Goal: Navigation & Orientation: Understand site structure

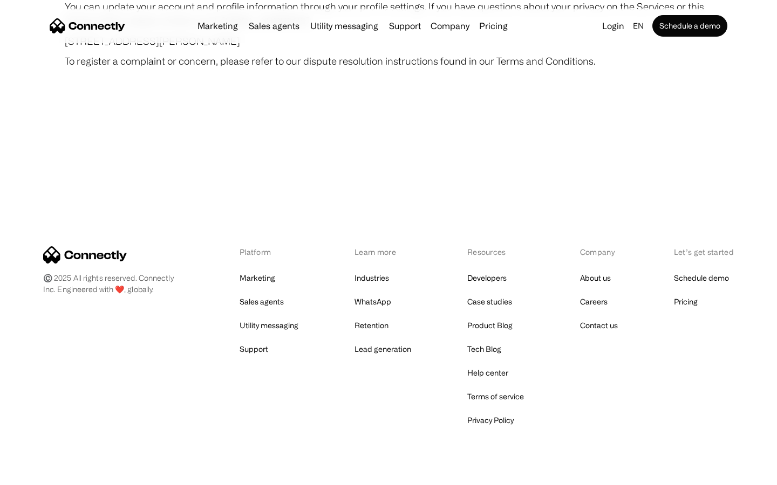
scroll to position [6280, 0]
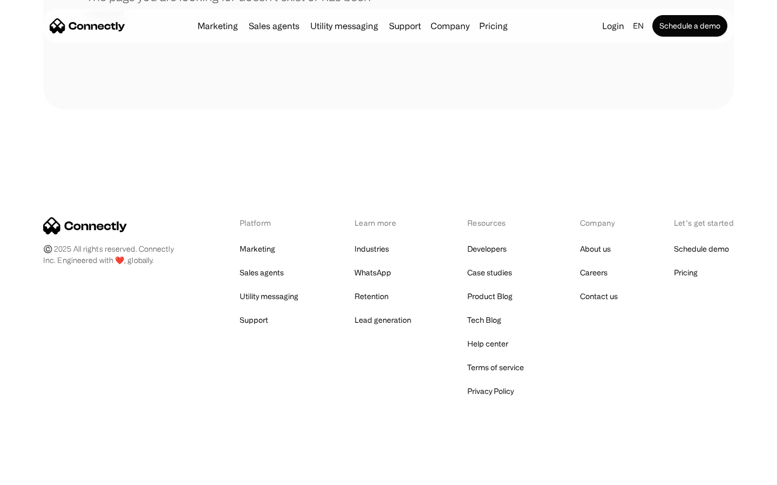
scroll to position [197, 0]
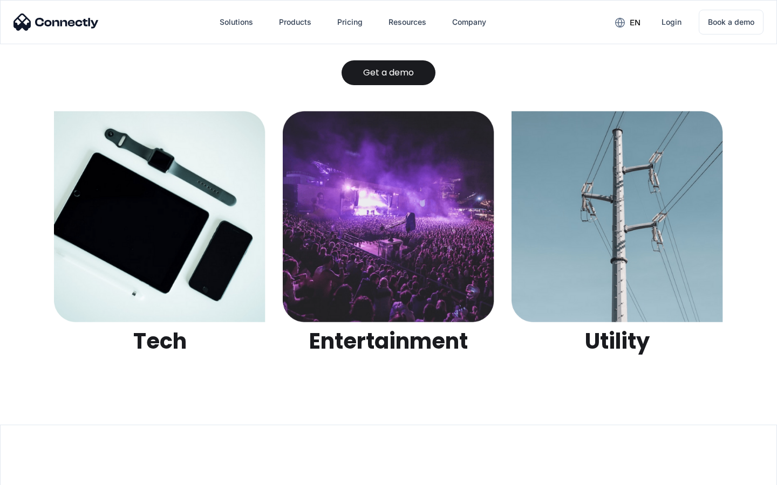
scroll to position [3403, 0]
